Goal: Navigation & Orientation: Locate item on page

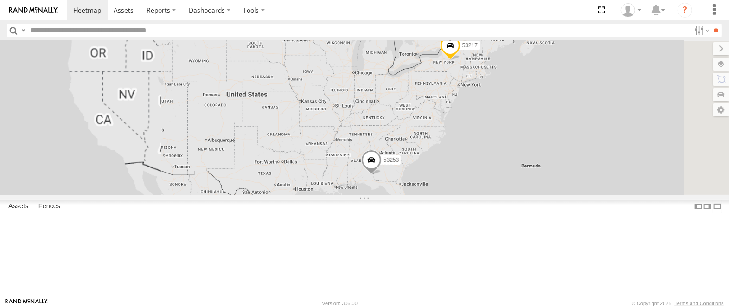
click at [722, 65] on label at bounding box center [721, 64] width 16 height 13
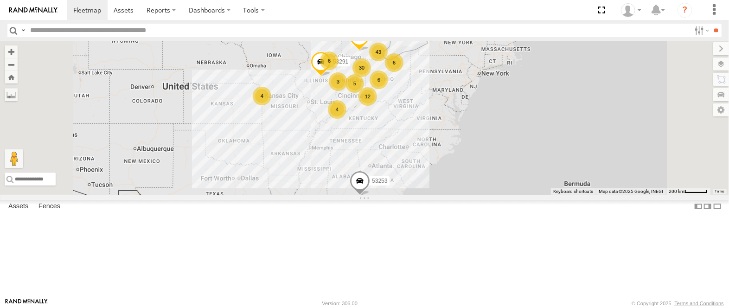
click at [0, 0] on span "Basemaps" at bounding box center [0, 0] width 0 height 0
click at [0, 0] on span "Satellite + Roadmap" at bounding box center [0, 0] width 0 height 0
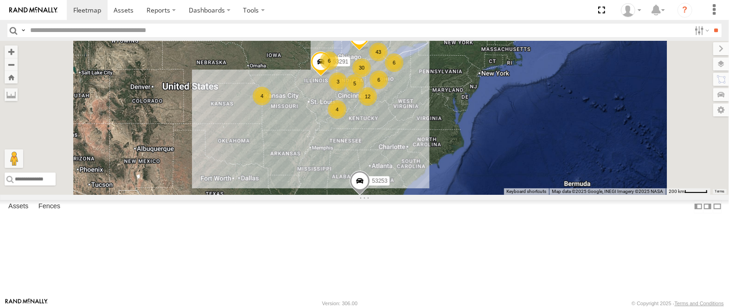
click at [713, 51] on label at bounding box center [721, 48] width 16 height 13
